Goal: Communication & Community: Ask a question

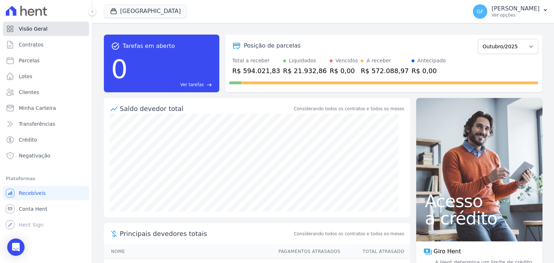
click at [47, 26] on link "Visão Geral" at bounding box center [46, 29] width 86 height 14
click at [515, 18] on div "GF Guilherme Farias Ver opções" at bounding box center [506, 11] width 67 height 14
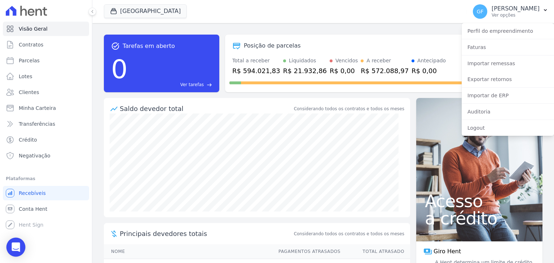
click at [18, 248] on icon "Open Intercom Messenger" at bounding box center [15, 247] width 9 height 9
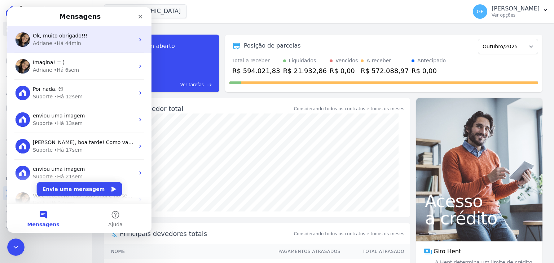
click at [55, 42] on div "• Há 44min" at bounding box center [67, 44] width 27 height 8
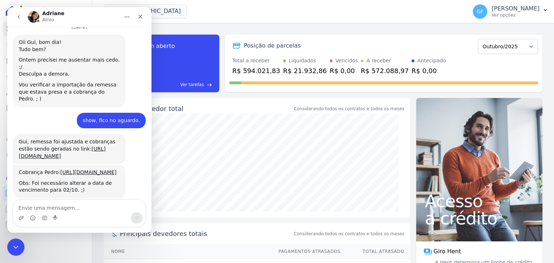
scroll to position [5438, 0]
type textarea "Porfavor"
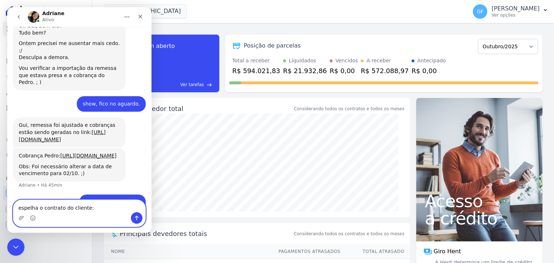
paste textarea "[PERSON_NAME]"
type textarea "espelha o contrato do cliente: [PERSON_NAME]"
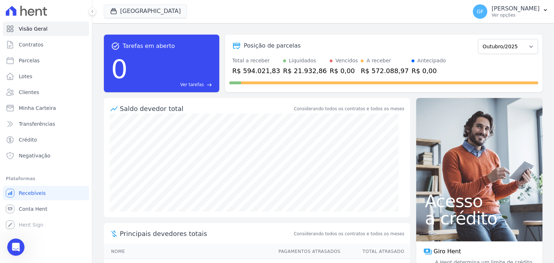
scroll to position [5494, 0]
click at [30, 92] on span "Clientes" at bounding box center [29, 92] width 20 height 7
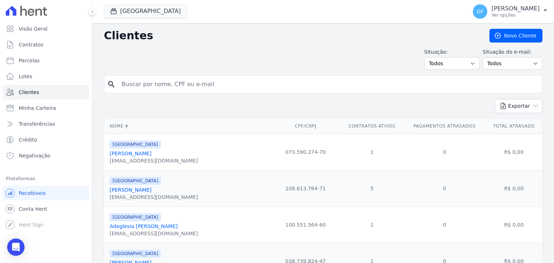
click at [156, 84] on input "search" at bounding box center [328, 84] width 422 height 14
type input "maria amanda"
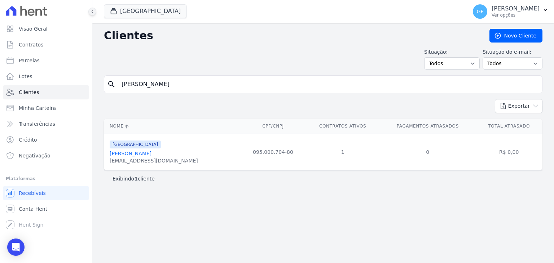
click at [91, 10] on icon at bounding box center [92, 11] width 4 height 4
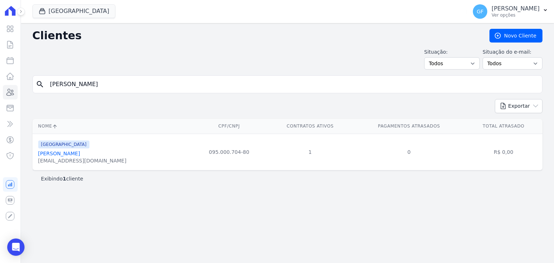
click at [80, 151] on link "Maria Amanda Micaely Pinheiro Da Silva" at bounding box center [59, 154] width 42 height 6
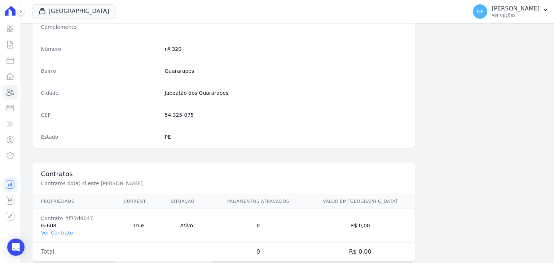
scroll to position [409, 0]
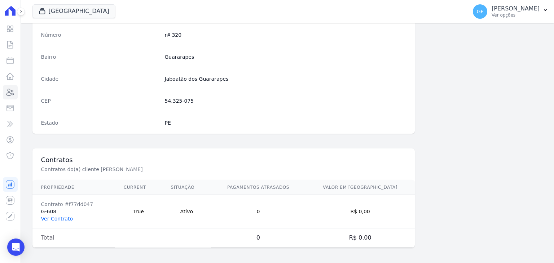
click at [58, 219] on link "Ver Contrato" at bounding box center [57, 219] width 32 height 6
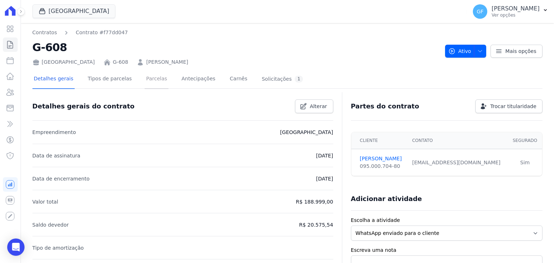
click at [145, 79] on link "Parcelas" at bounding box center [157, 79] width 24 height 19
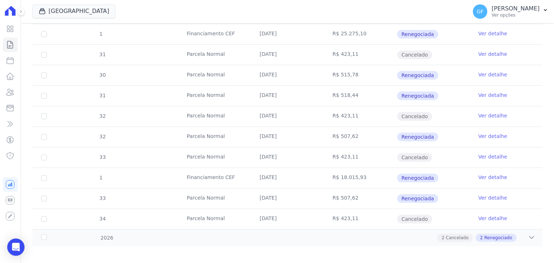
scroll to position [514, 0]
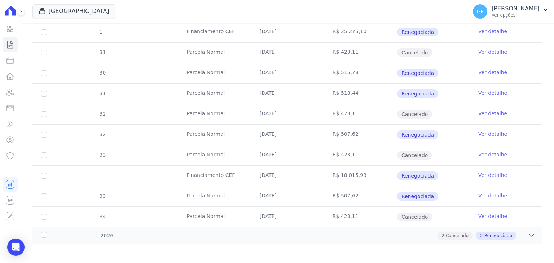
drag, startPoint x: 257, startPoint y: 110, endPoint x: 355, endPoint y: 111, distance: 97.4
click at [355, 111] on tr "32 Parcela Normal 10/10/2025 R$ 423,11 Cancelado Ver detalhe" at bounding box center [287, 114] width 510 height 21
drag, startPoint x: 257, startPoint y: 90, endPoint x: 429, endPoint y: 107, distance: 172.9
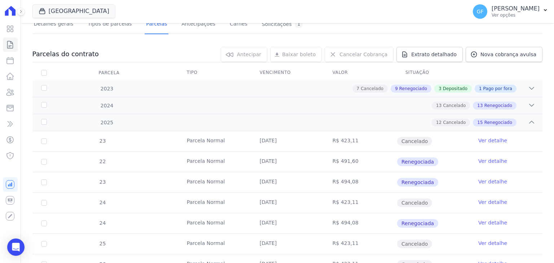
scroll to position [0, 0]
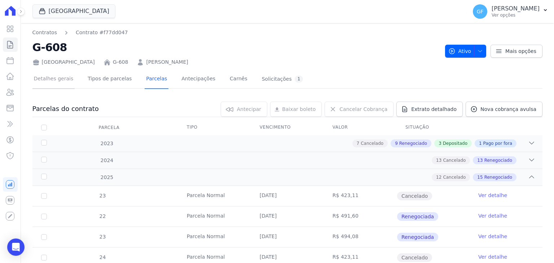
click at [56, 78] on link "Detalhes gerais" at bounding box center [53, 79] width 43 height 19
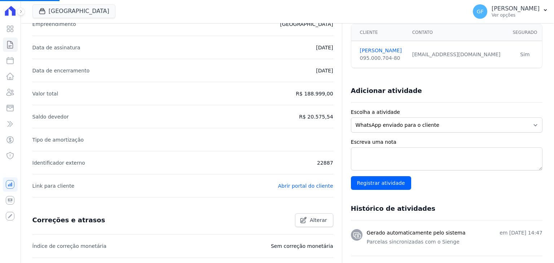
scroll to position [144, 0]
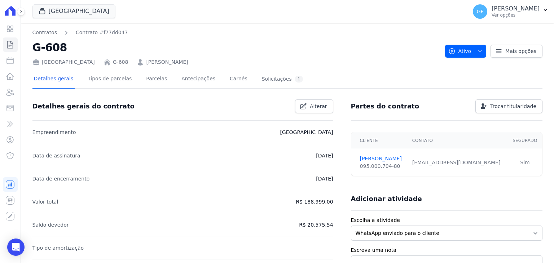
click at [146, 63] on link "Maria Amanda Micaely Pinheiro da Silva" at bounding box center [167, 62] width 42 height 8
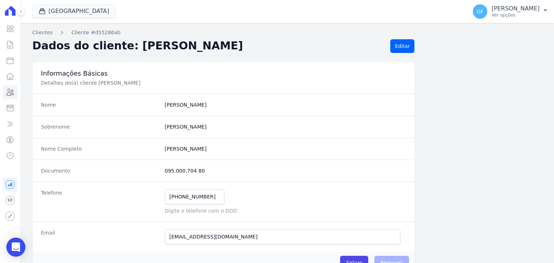
click at [21, 251] on div "Open Intercom Messenger" at bounding box center [15, 247] width 19 height 19
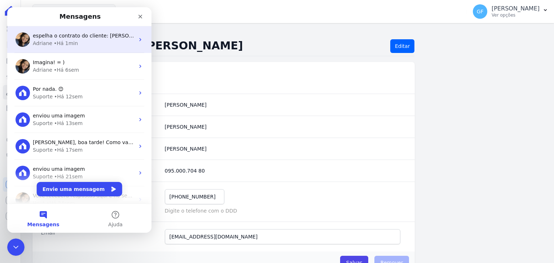
click at [58, 44] on div "• Há 1min" at bounding box center [66, 44] width 24 height 8
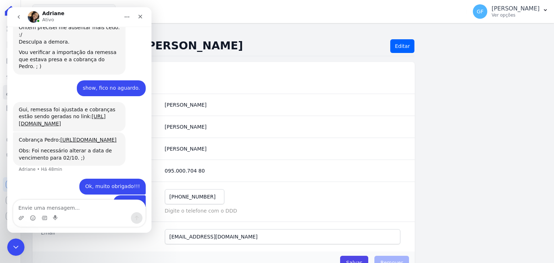
scroll to position [5433, 0]
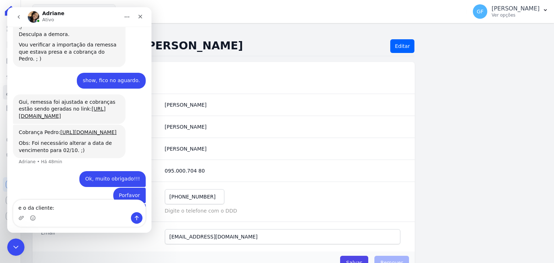
type textarea "e o da cliente: [PERSON_NAME]"
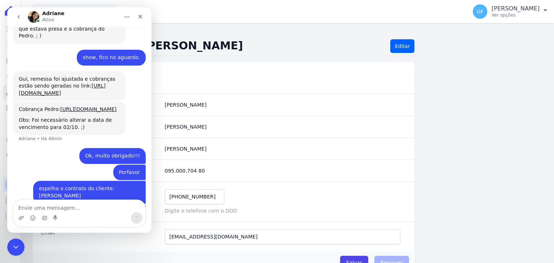
scroll to position [5457, 0]
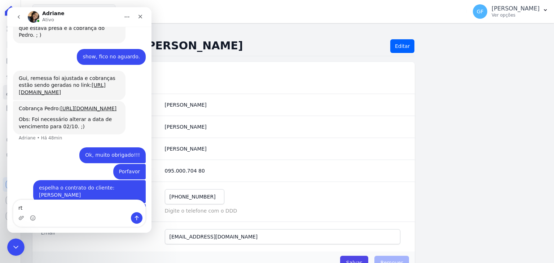
type textarea "r"
type textarea "também, porfavor!"
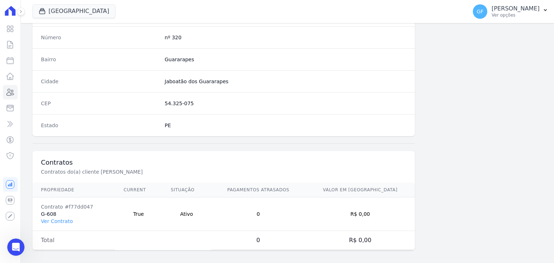
scroll to position [409, 0]
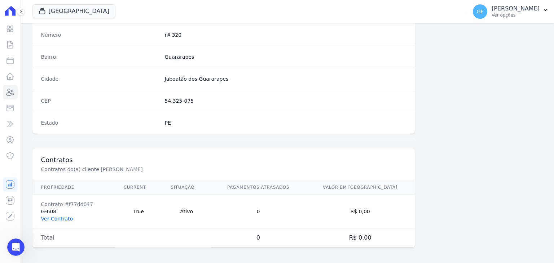
click at [61, 216] on link "Ver Contrato" at bounding box center [57, 219] width 32 height 6
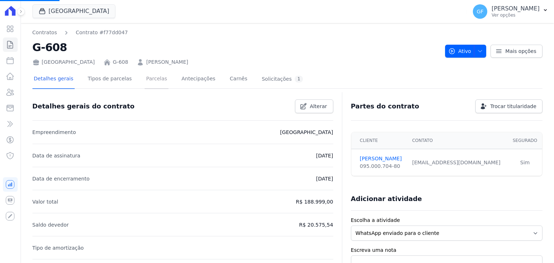
click at [147, 74] on link "Parcelas" at bounding box center [157, 79] width 24 height 19
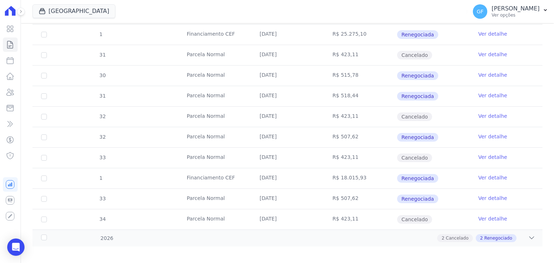
scroll to position [514, 0]
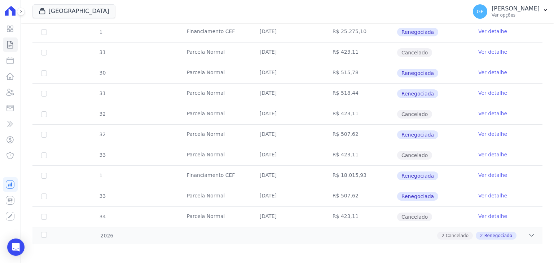
drag, startPoint x: 255, startPoint y: 94, endPoint x: 439, endPoint y: 114, distance: 185.4
click at [379, 115] on td "R$ 423,11" at bounding box center [360, 114] width 73 height 20
click at [478, 93] on link "Ver detalhe" at bounding box center [492, 92] width 29 height 7
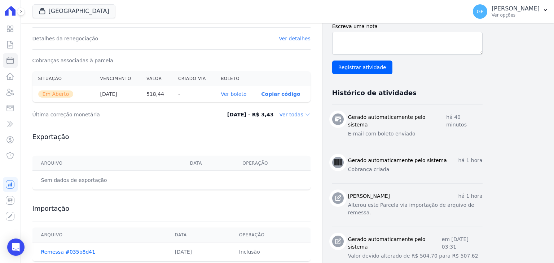
scroll to position [216, 0]
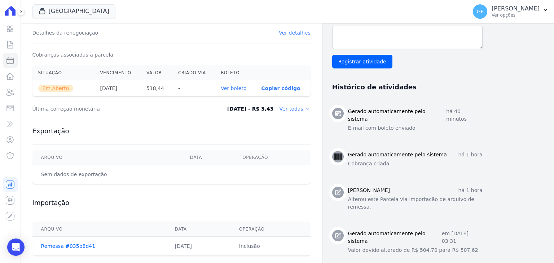
click at [241, 89] on link "Ver boleto" at bounding box center [234, 88] width 26 height 6
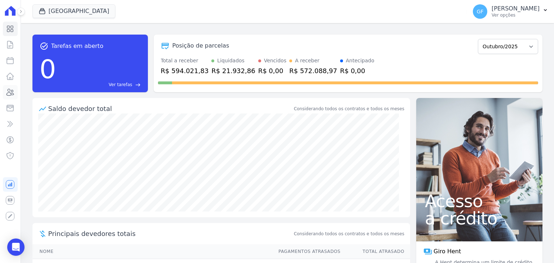
click at [12, 96] on icon at bounding box center [10, 92] width 9 height 9
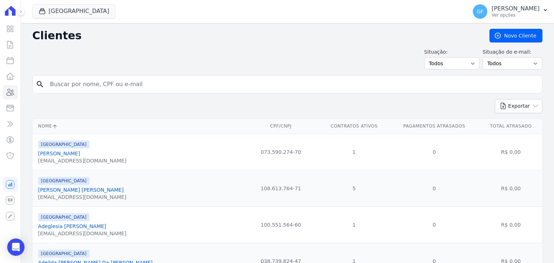
click at [84, 87] on input "search" at bounding box center [292, 84] width 493 height 14
paste input "José Diogenes Francisco da Sil"
type input "José Diogenes Francisco da Sil"
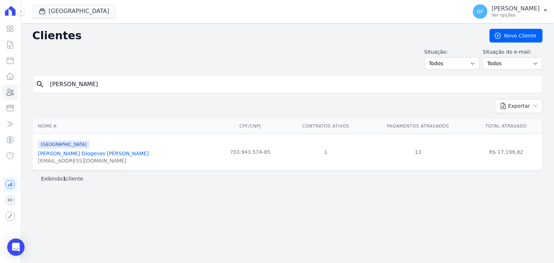
click at [72, 152] on link "José Diogenes Francisco Da Silva" at bounding box center [93, 154] width 111 height 6
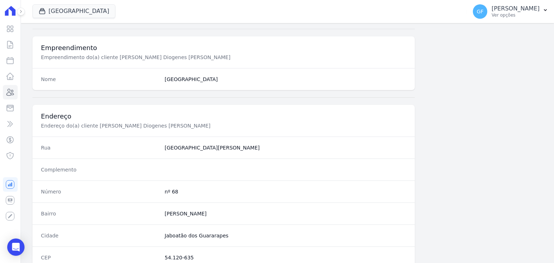
scroll to position [409, 0]
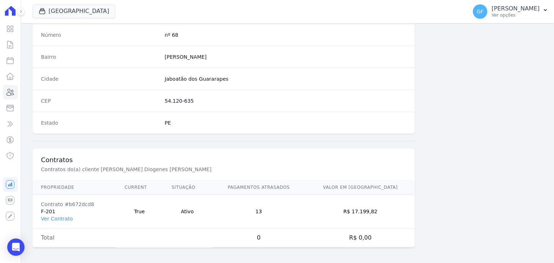
click at [50, 212] on td "Contrato #b672dcd8 F-201 Ver Contrato" at bounding box center [74, 212] width 84 height 34
click at [49, 221] on td "Contrato #b672dcd8 F-201 Ver Contrato" at bounding box center [74, 212] width 84 height 34
click at [57, 219] on link "Ver Contrato" at bounding box center [57, 219] width 32 height 6
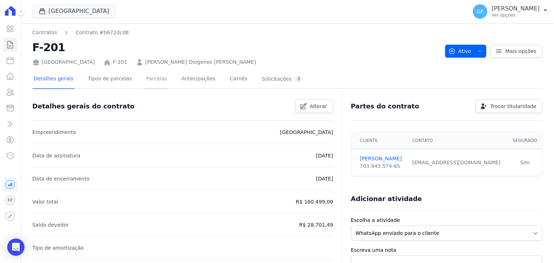
click at [145, 79] on link "Parcelas" at bounding box center [157, 79] width 24 height 19
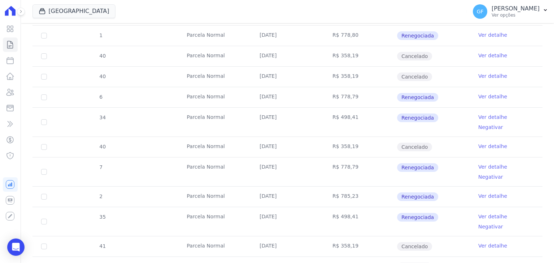
scroll to position [541, 0]
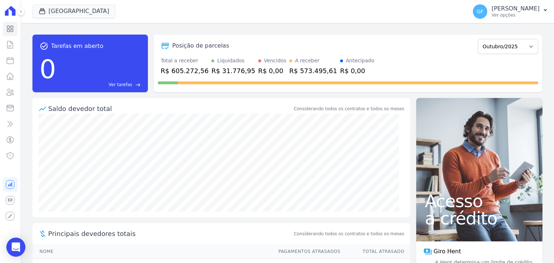
click at [18, 246] on icon "Open Intercom Messenger" at bounding box center [16, 247] width 8 height 9
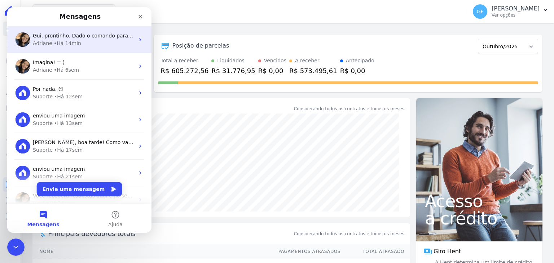
click at [65, 37] on span "Gui, prontinho. Dado o comando para espelhamento. ; )" at bounding box center [103, 36] width 141 height 6
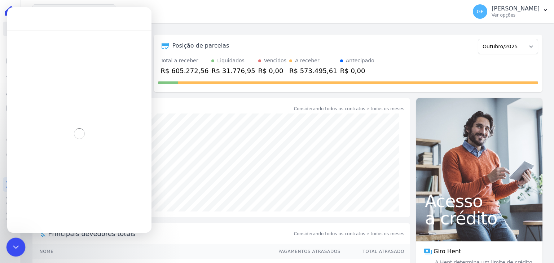
click at [17, 250] on icon "Encerramento do Messenger da Intercom" at bounding box center [14, 246] width 9 height 9
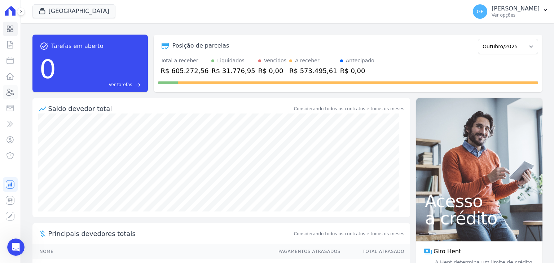
click at [9, 95] on icon at bounding box center [10, 92] width 9 height 9
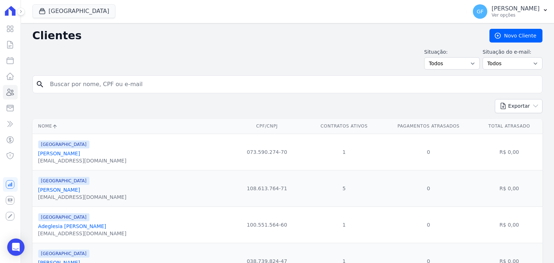
click at [91, 78] on input "search" at bounding box center [292, 84] width 493 height 14
type input "Pedro vitor"
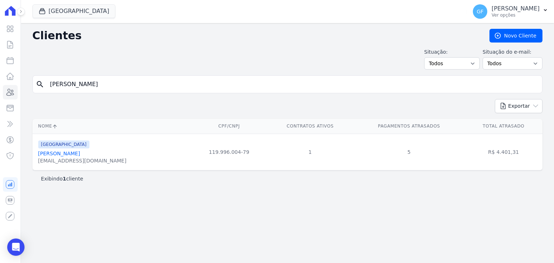
click at [56, 154] on link "Pedro Vitor Dos Santos Neves" at bounding box center [59, 154] width 42 height 6
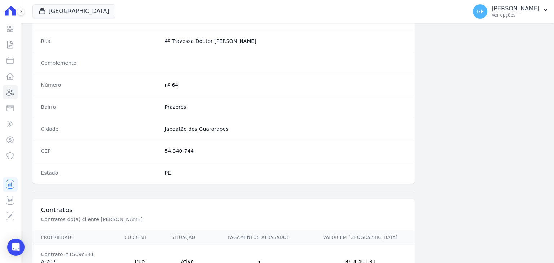
scroll to position [409, 0]
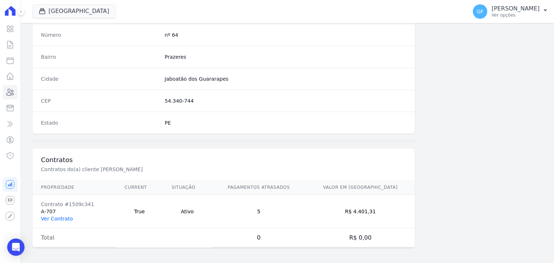
click at [50, 216] on link "Ver Contrato" at bounding box center [57, 219] width 32 height 6
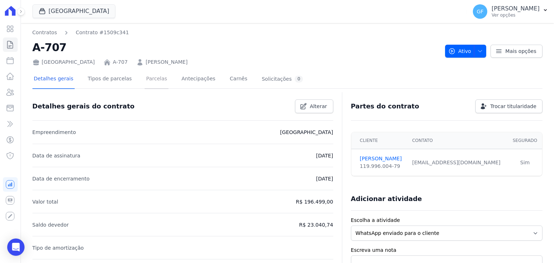
click at [157, 83] on link "Parcelas" at bounding box center [157, 79] width 24 height 19
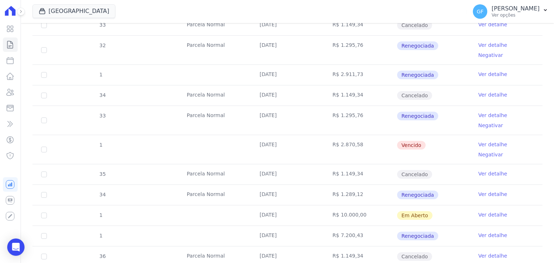
scroll to position [858, 0]
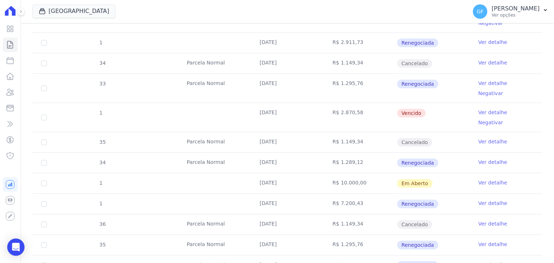
drag, startPoint x: 255, startPoint y: 129, endPoint x: 415, endPoint y: 132, distance: 160.9
click at [415, 255] on tr "1 Parcela Normal 30/10/2025 R$ 1.400,00 Renegociada Ver detalhe" at bounding box center [287, 265] width 510 height 21
click at [353, 235] on td "R$ 1.295,76" at bounding box center [360, 245] width 73 height 20
drag, startPoint x: 259, startPoint y: 89, endPoint x: 459, endPoint y: 97, distance: 200.3
click at [459, 214] on tr "36 Parcela Normal 30/10/2025 R$ 1.149,34 Cancelado Ver detalhe" at bounding box center [287, 224] width 510 height 21
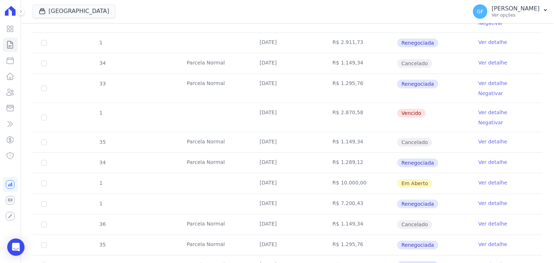
click at [350, 235] on td "R$ 1.295,76" at bounding box center [360, 245] width 73 height 20
drag, startPoint x: 258, startPoint y: 111, endPoint x: 465, endPoint y: 136, distance: 208.1
click at [470, 235] on td "Ver detalhe" at bounding box center [506, 245] width 73 height 20
click at [488, 241] on link "Ver detalhe" at bounding box center [492, 244] width 29 height 7
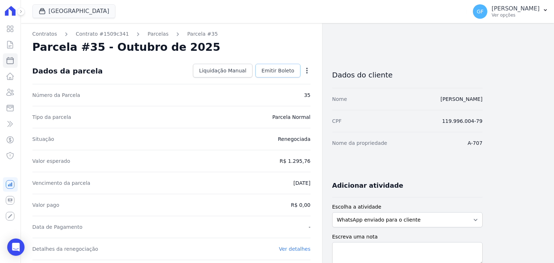
click at [288, 72] on span "Emitir Boleto" at bounding box center [277, 70] width 33 height 7
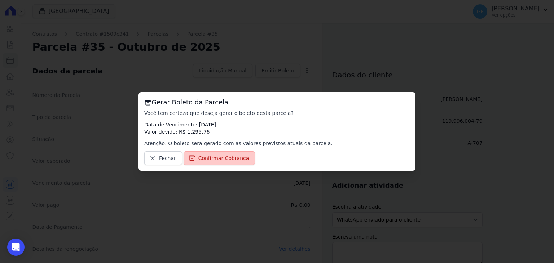
click at [234, 162] on link "Confirmar Cobrança" at bounding box center [220, 158] width 72 height 14
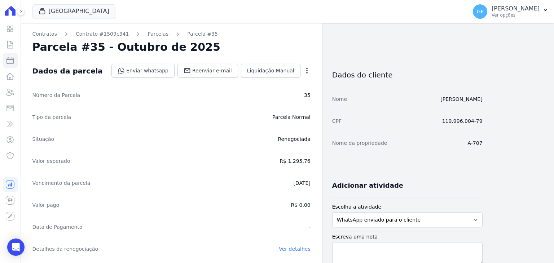
click at [305, 71] on icon "button" at bounding box center [306, 70] width 7 height 7
click at [242, 132] on div "Situação Renegociada" at bounding box center [171, 139] width 278 height 22
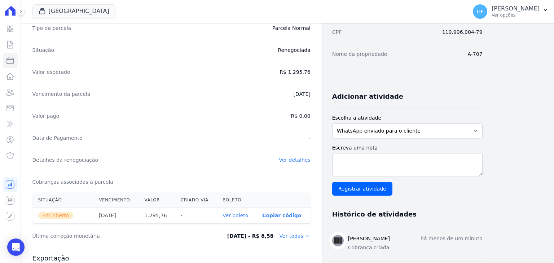
scroll to position [144, 0]
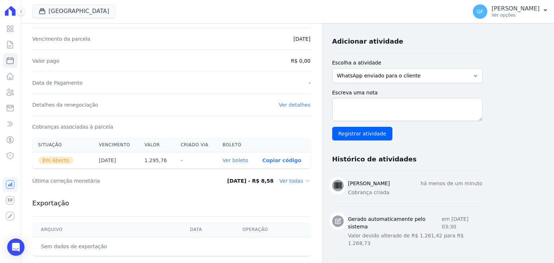
click at [241, 160] on link "Ver boleto" at bounding box center [236, 161] width 26 height 6
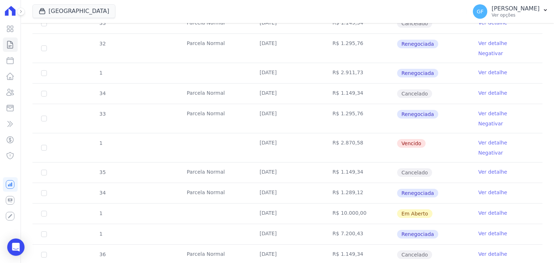
scroll to position [858, 0]
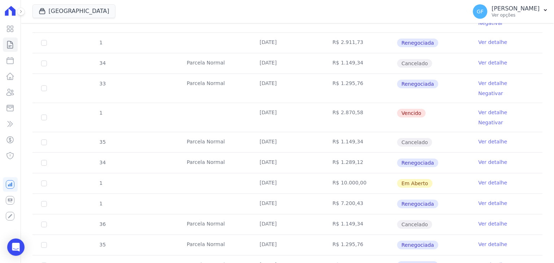
drag, startPoint x: 257, startPoint y: 133, endPoint x: 401, endPoint y: 134, distance: 143.9
click at [400, 255] on tr "1 Parcela Normal 30/10/2025 R$ 1.400,00 Renegociada Ver detalhe" at bounding box center [287, 265] width 510 height 21
click at [412, 261] on span "Renegociada" at bounding box center [417, 265] width 41 height 9
click at [449, 256] on td "Renegociada" at bounding box center [433, 266] width 73 height 20
click at [478, 261] on link "Ver detalhe" at bounding box center [492, 264] width 29 height 7
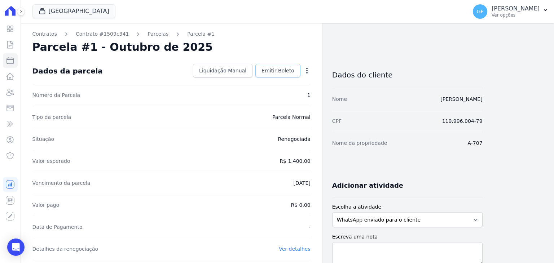
click at [298, 72] on link "Emitir Boleto" at bounding box center [277, 71] width 45 height 14
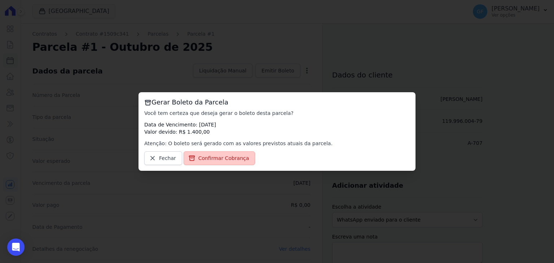
click at [226, 157] on span "Confirmar Cobrança" at bounding box center [223, 158] width 51 height 7
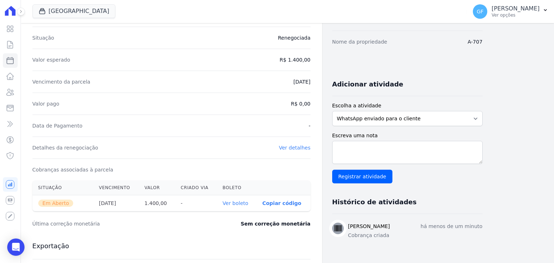
scroll to position [228, 0]
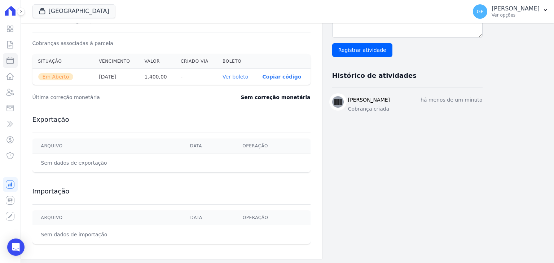
click at [236, 75] on link "Ver boleto" at bounding box center [236, 77] width 26 height 6
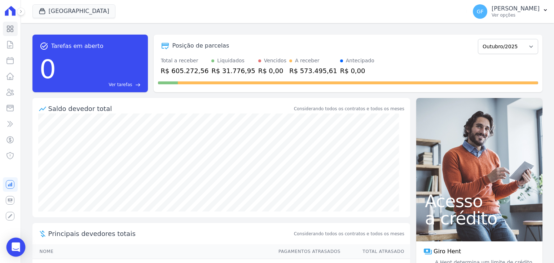
click at [23, 251] on body "Visão Geral Contratos [GEOGRAPHIC_DATA] Lotes Clientes Minha Carteira Transferê…" at bounding box center [277, 131] width 554 height 263
click at [15, 246] on icon "Open Intercom Messenger" at bounding box center [16, 247] width 8 height 9
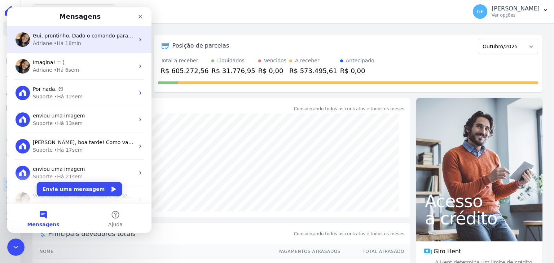
click at [48, 43] on div "Adriane" at bounding box center [42, 44] width 19 height 8
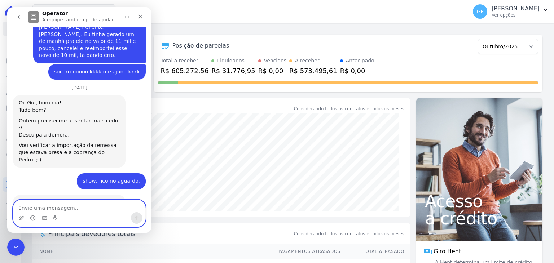
scroll to position [5447, 0]
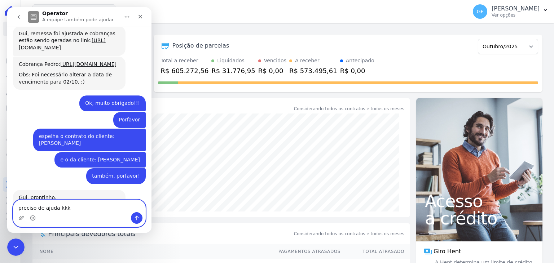
type textarea "preciso de ajuda kkkk"
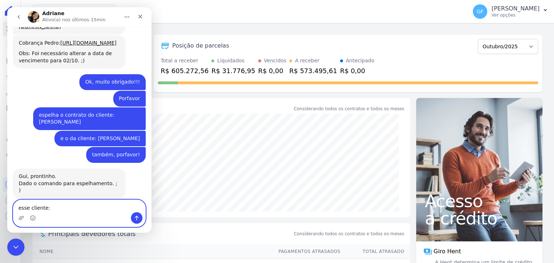
scroll to position [5490, 0]
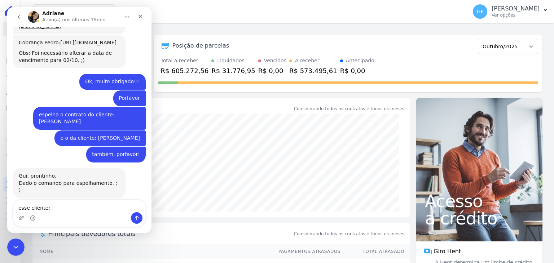
drag, startPoint x: 102, startPoint y: 81, endPoint x: 110, endPoint y: 90, distance: 11.5
click at [110, 111] on div "espelha o contrato do cliente: [PERSON_NAME]" at bounding box center [89, 118] width 101 height 14
copy div "[PERSON_NAME]"
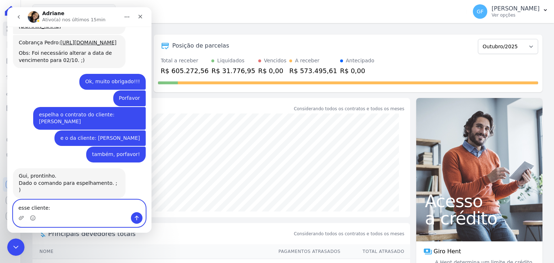
click at [66, 209] on textarea "esse cliente:" at bounding box center [79, 206] width 132 height 12
paste textarea "[PERSON_NAME]"
type textarea "esse cliente: [PERSON_NAME]"
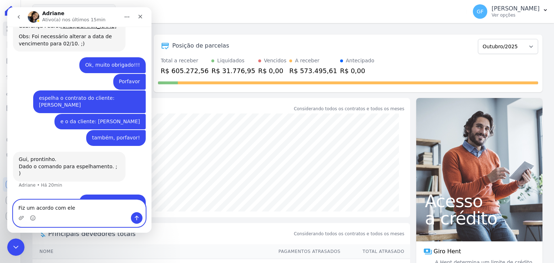
type textarea "Fiz um acordo com ele"
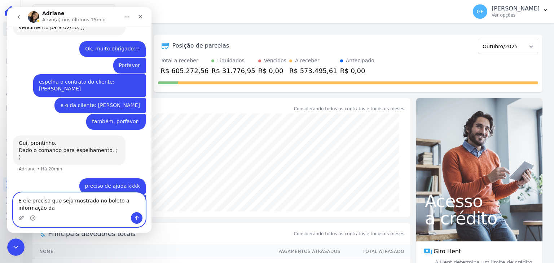
scroll to position [5530, 0]
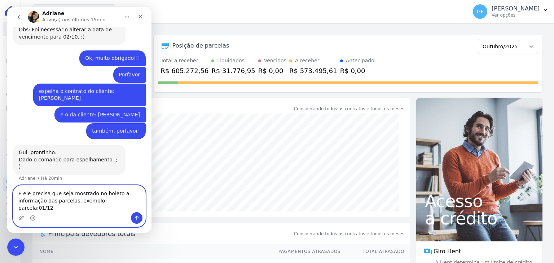
type textarea "E ele precisa que seja mostrado no boleto a informação das parcelas, exemplo: p…"
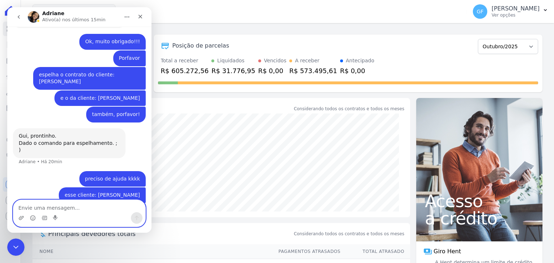
scroll to position [5570, 0]
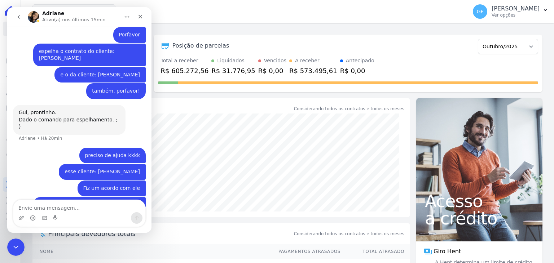
click at [16, 217] on div "Messenger da Intercom" at bounding box center [79, 218] width 132 height 12
click at [23, 217] on icon "Upload do anexo" at bounding box center [21, 218] width 6 height 6
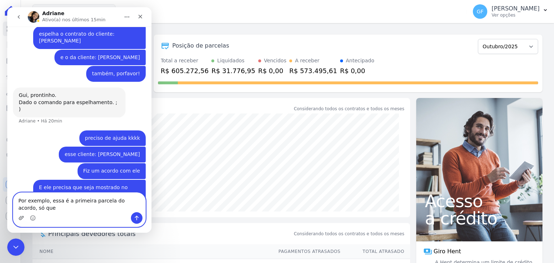
scroll to position [5595, 0]
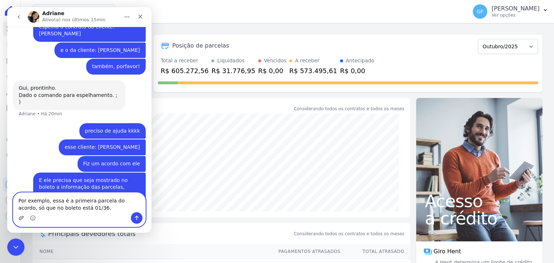
type textarea "Por exemplo, essa é a primeira parcela do acordo, só que no boleto está 01/36."
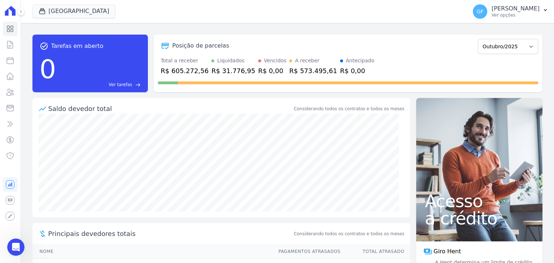
scroll to position [5611, 0]
click at [7, 247] on div "Abertura do Messenger da Intercom" at bounding box center [15, 246] width 24 height 24
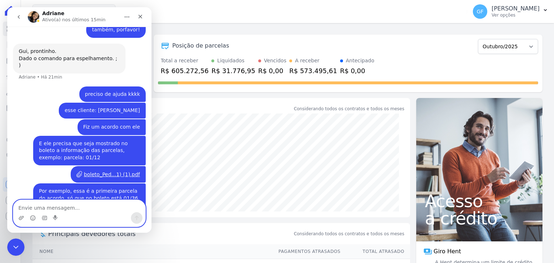
scroll to position [5665, 0]
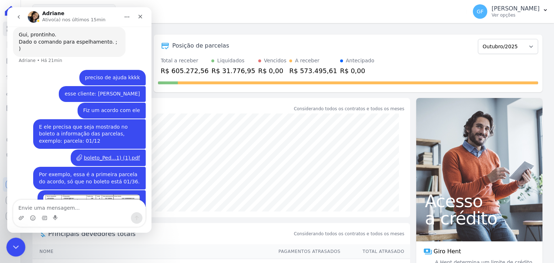
drag, startPoint x: 14, startPoint y: 252, endPoint x: 18, endPoint y: 245, distance: 8.4
click at [14, 254] on div "Encerramento do Messenger da Intercom" at bounding box center [14, 246] width 17 height 17
